Goal: Task Accomplishment & Management: Manage account settings

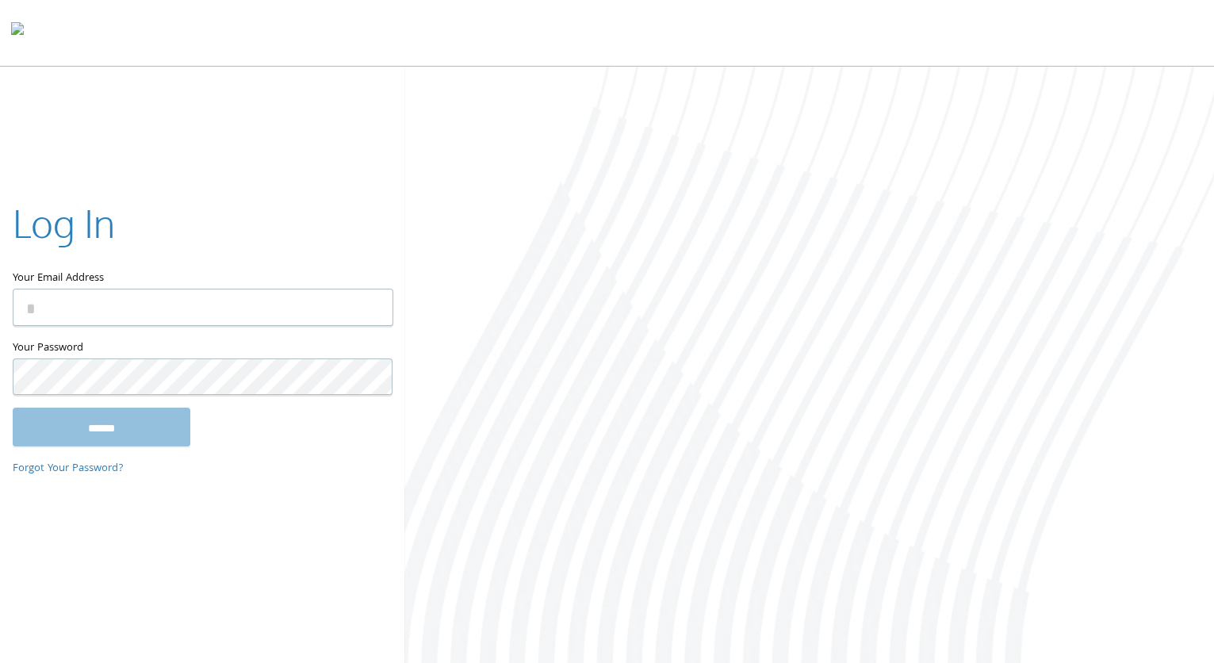
click at [376, 306] on keeper-lock "Open Keeper Popup" at bounding box center [370, 306] width 19 height 19
click at [373, 315] on keeper-lock "Open Keeper Popup" at bounding box center [370, 306] width 19 height 19
type input "**********"
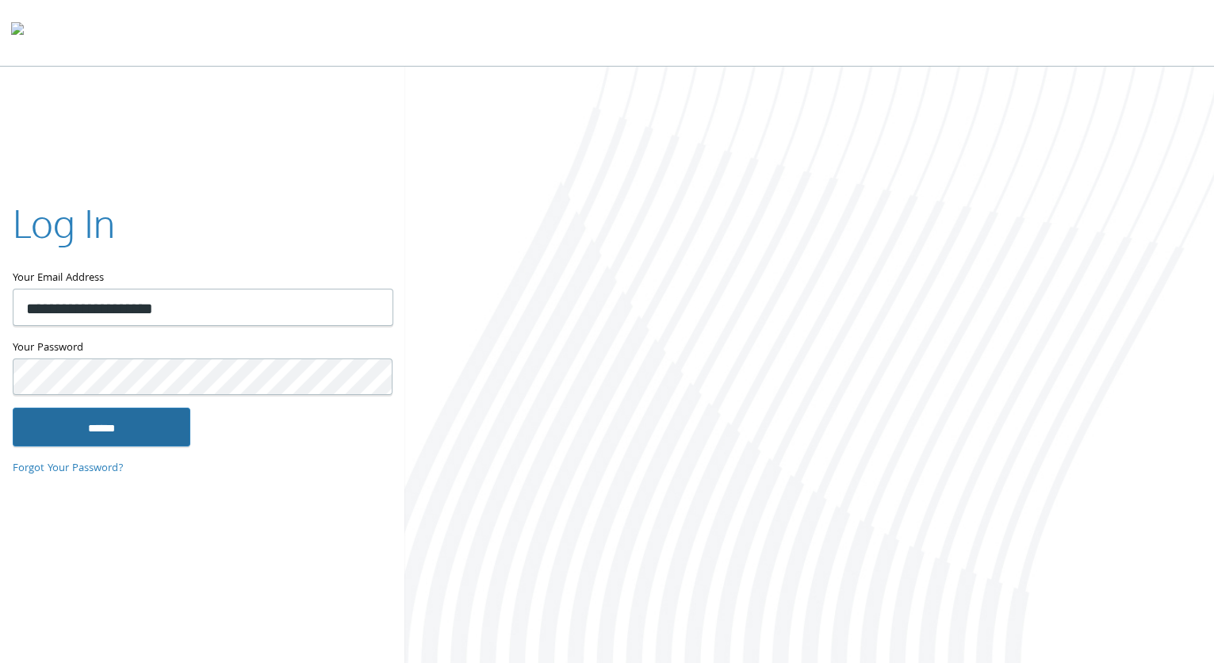
click at [147, 435] on input "******" at bounding box center [102, 427] width 178 height 38
